Goal: Transaction & Acquisition: Purchase product/service

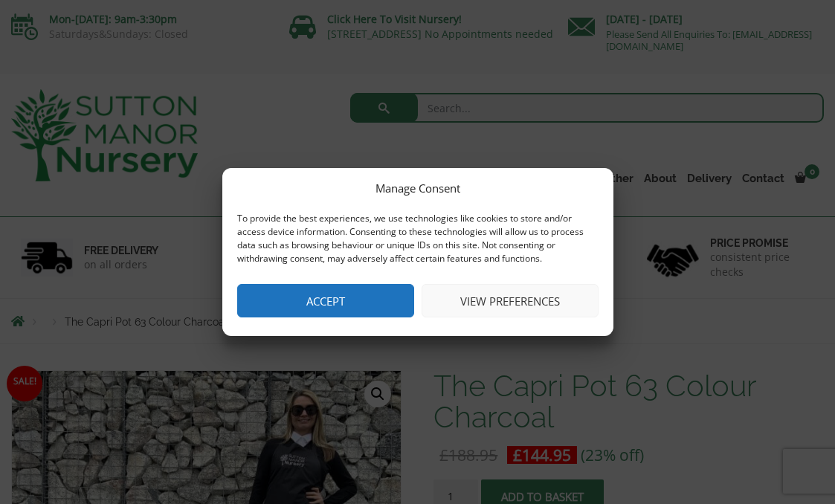
click at [332, 302] on button "Accept" at bounding box center [325, 300] width 177 height 33
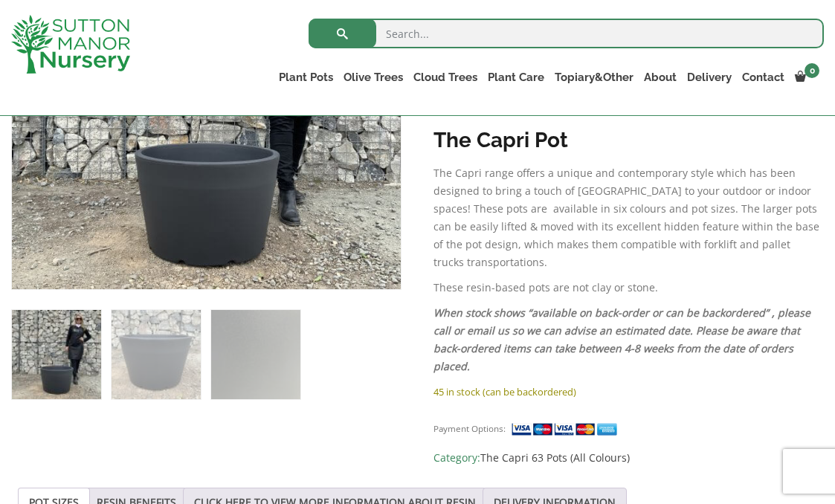
scroll to position [443, 0]
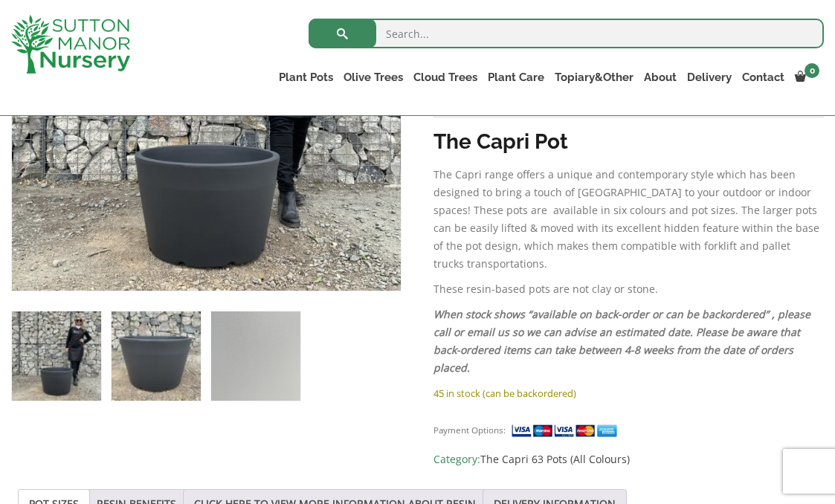
click at [170, 367] on img at bounding box center [156, 356] width 89 height 89
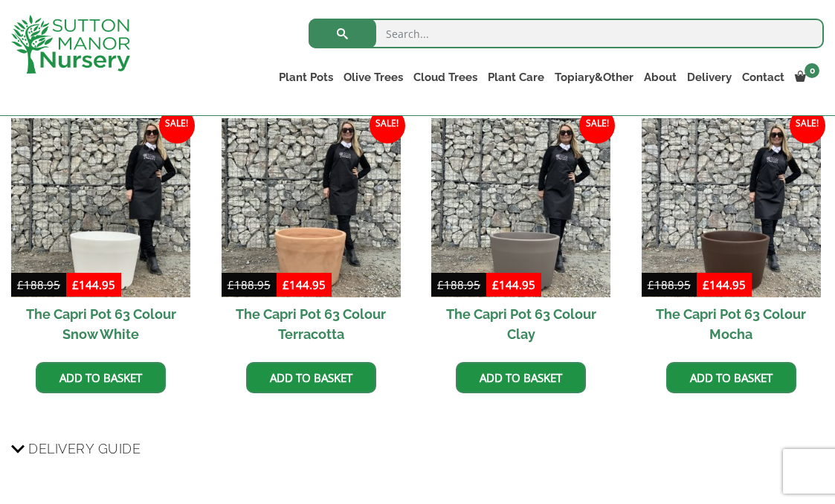
scroll to position [1322, 0]
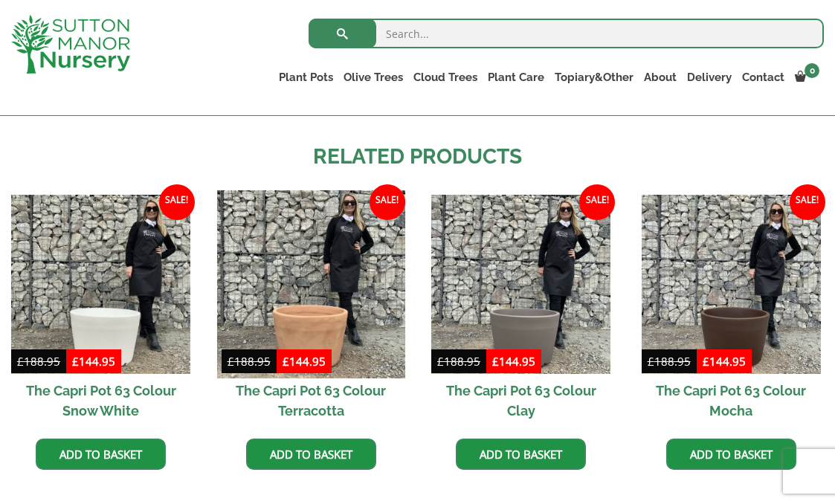
click at [298, 274] on img at bounding box center [311, 284] width 188 height 188
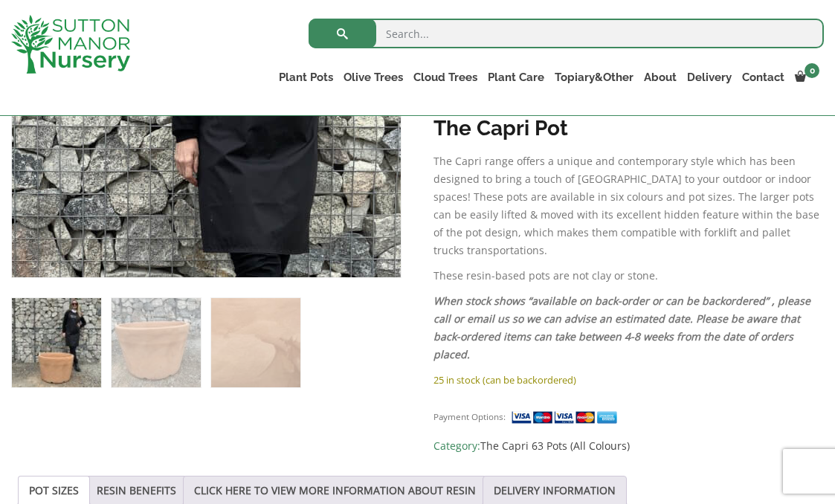
scroll to position [466, 0]
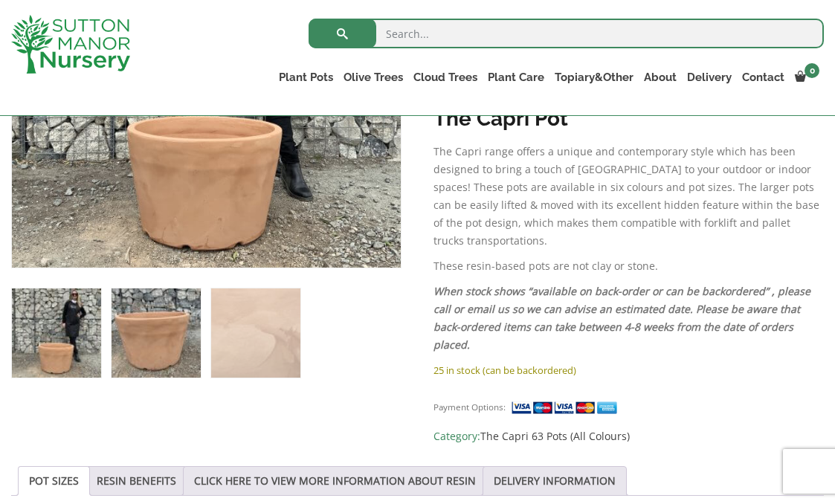
click at [157, 344] on img at bounding box center [156, 333] width 89 height 89
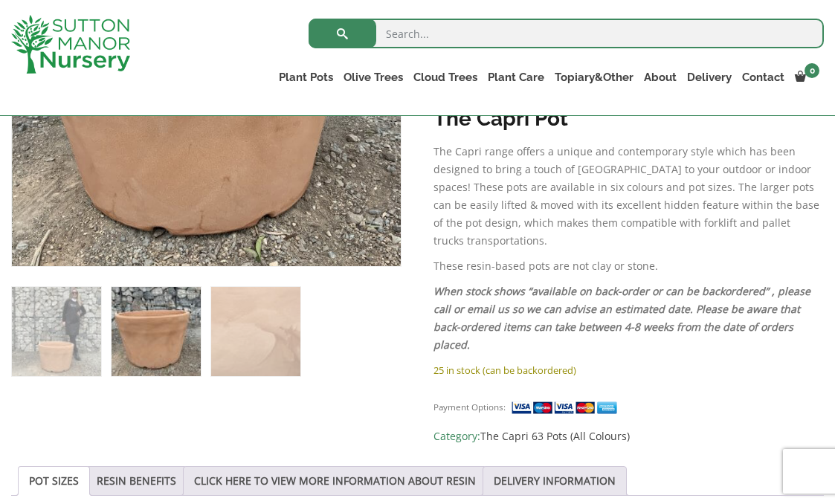
click at [157, 343] on img at bounding box center [156, 331] width 89 height 89
